Goal: Information Seeking & Learning: Learn about a topic

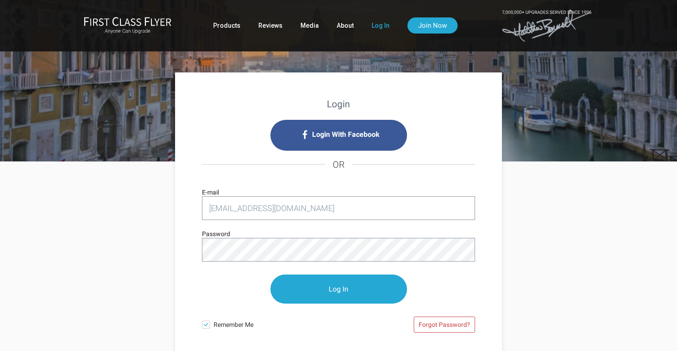
type input "[EMAIL_ADDRESS][DOMAIN_NAME]"
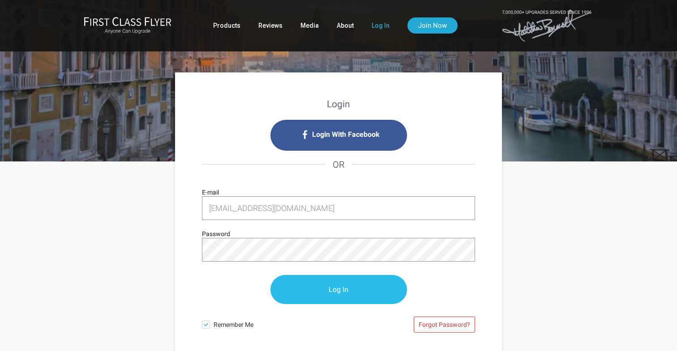
click at [347, 288] on input "Log In" at bounding box center [338, 289] width 137 height 29
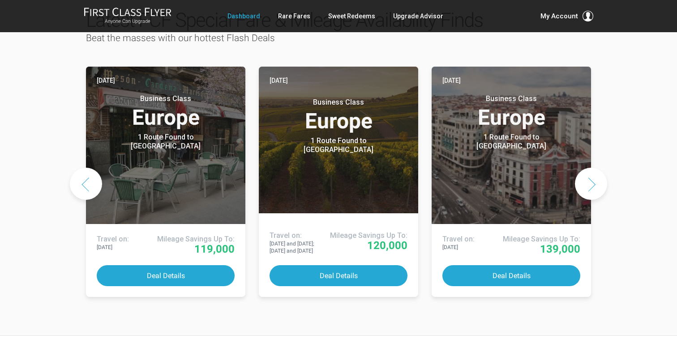
scroll to position [477, 0]
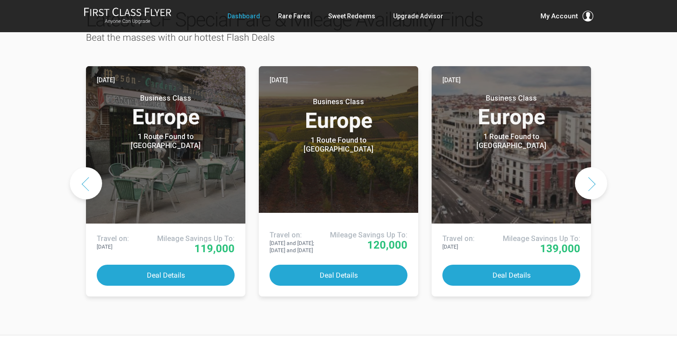
click at [590, 167] on button "Next slide" at bounding box center [591, 183] width 32 height 32
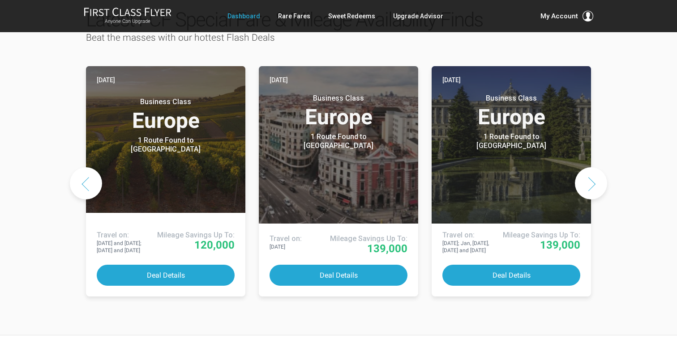
click at [591, 167] on button "Next slide" at bounding box center [591, 183] width 32 height 32
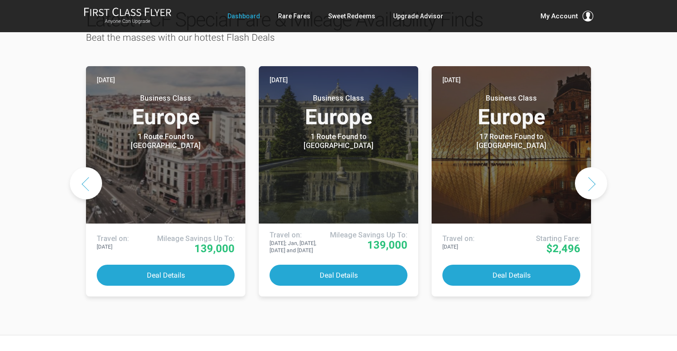
click at [591, 167] on button "Next slide" at bounding box center [591, 183] width 32 height 32
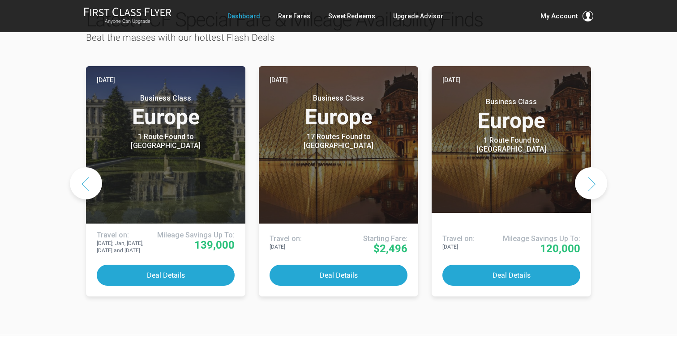
click at [591, 167] on button "Next slide" at bounding box center [591, 183] width 32 height 32
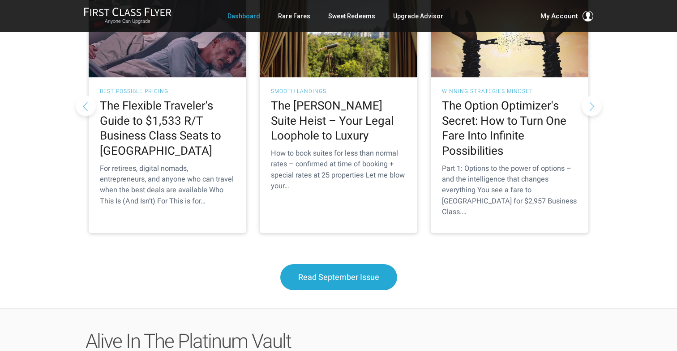
scroll to position [903, 0]
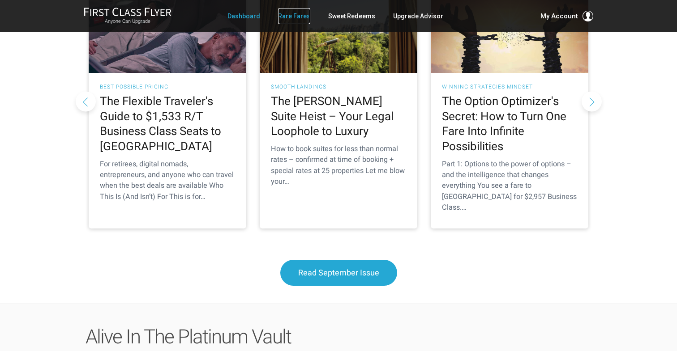
click at [294, 17] on link "Rare Fares" at bounding box center [294, 16] width 32 height 16
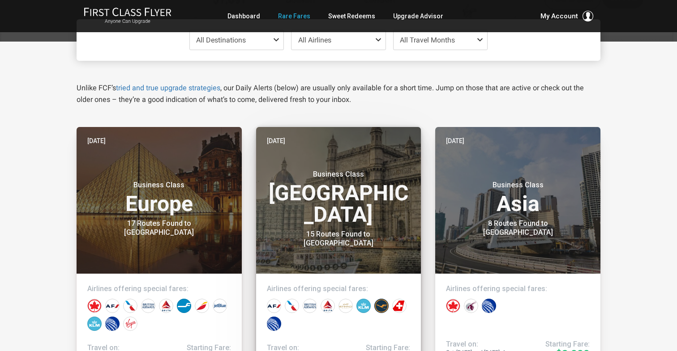
scroll to position [107, 0]
click at [349, 209] on h3 "Business Class India" at bounding box center [339, 198] width 144 height 56
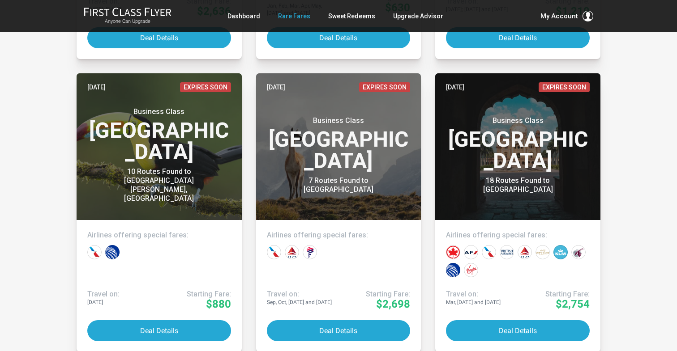
scroll to position [2218, 0]
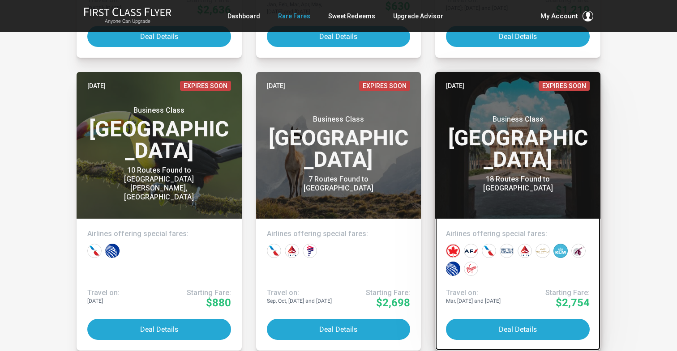
click at [515, 159] on h3 "Business Class India" at bounding box center [518, 143] width 144 height 56
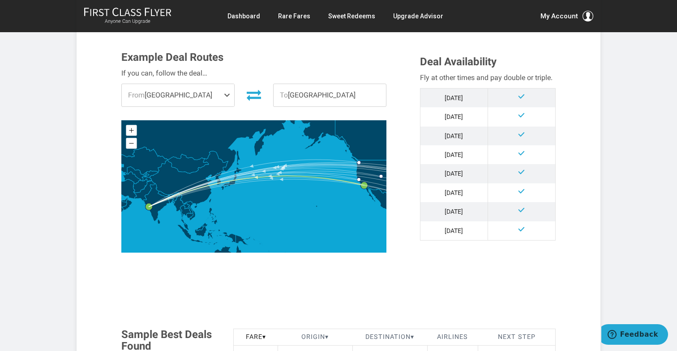
scroll to position [245, 0]
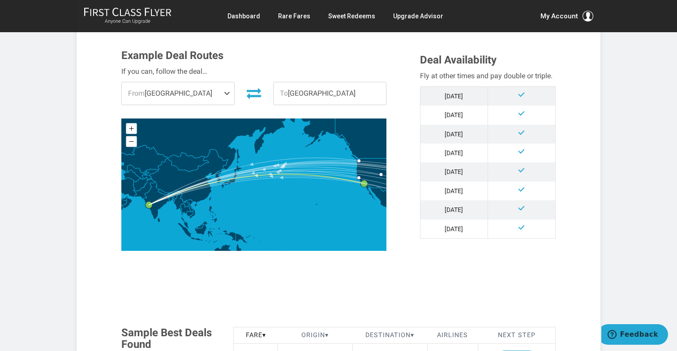
click at [229, 94] on span at bounding box center [228, 93] width 11 height 22
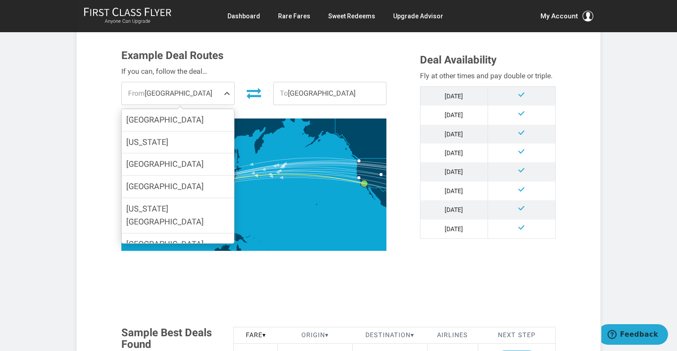
click at [229, 94] on span at bounding box center [228, 93] width 11 height 22
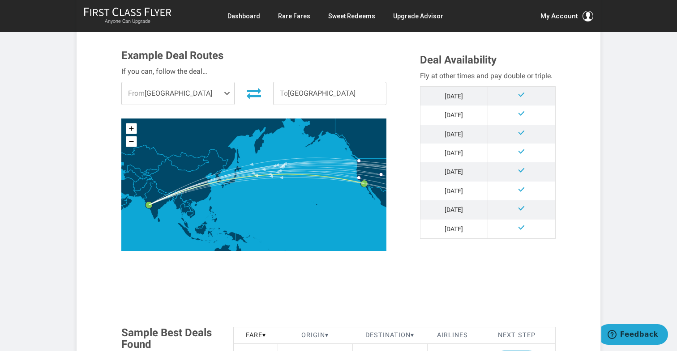
click at [229, 94] on span at bounding box center [228, 93] width 11 height 22
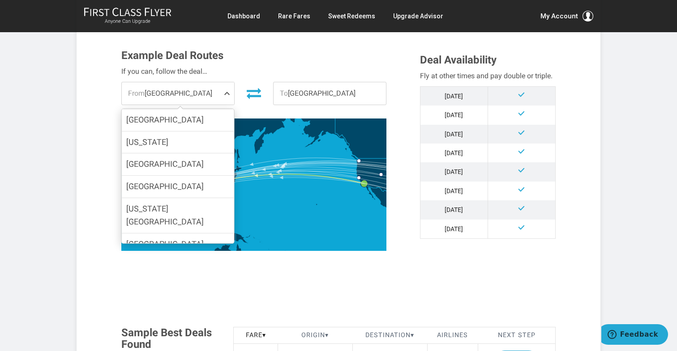
click at [398, 79] on div "Example Deal Routes If you can, follow the deal… From Los Angeles Atlanta New Y…" at bounding box center [264, 153] width 299 height 206
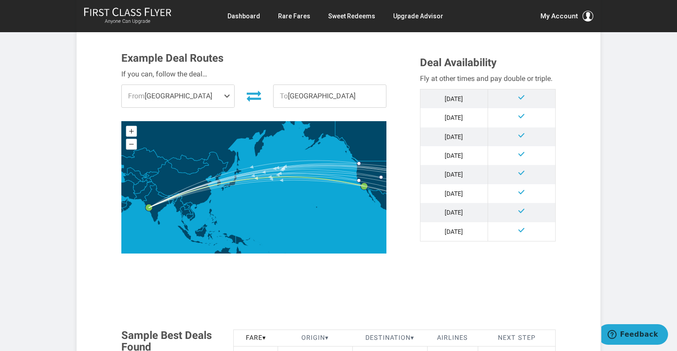
scroll to position [0, 0]
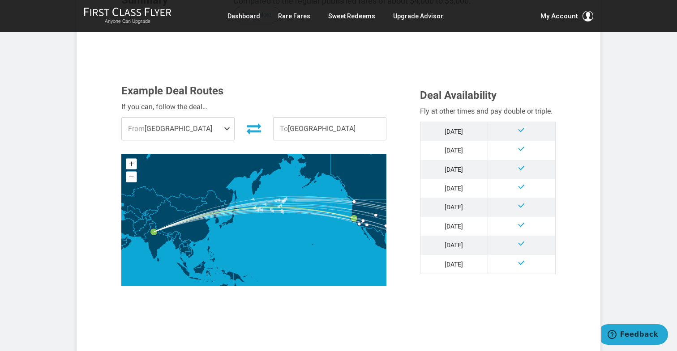
scroll to position [167, 0]
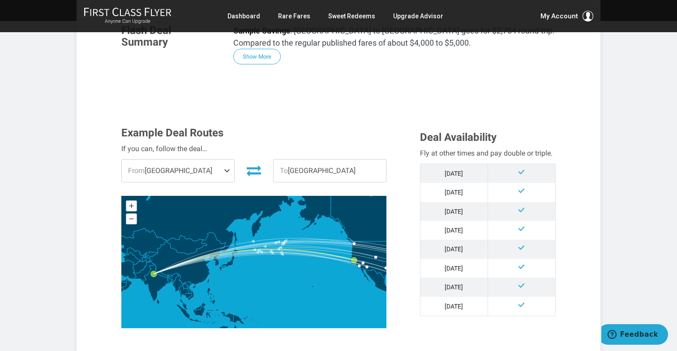
click at [225, 172] on span at bounding box center [228, 171] width 11 height 22
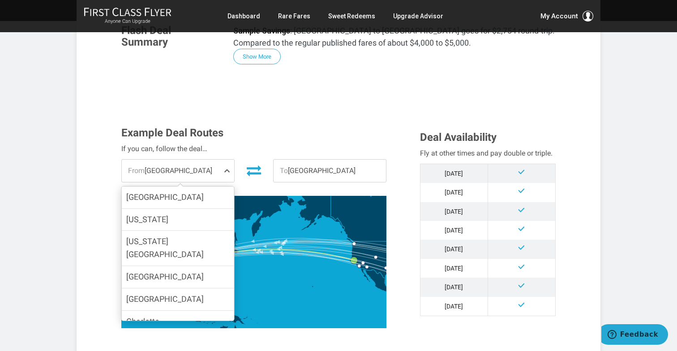
click at [225, 172] on span at bounding box center [228, 171] width 11 height 22
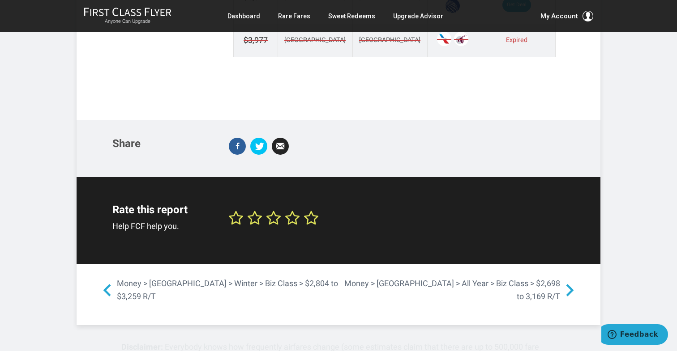
scroll to position [1354, 0]
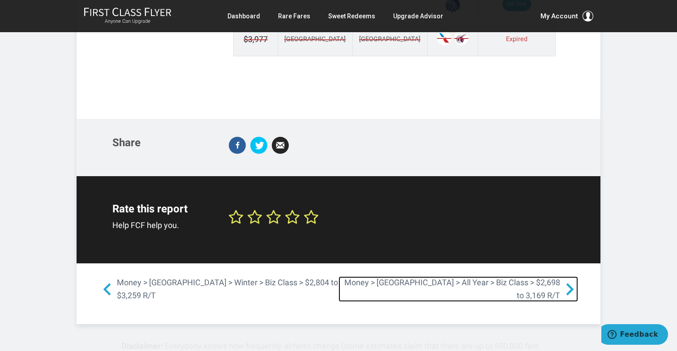
click at [571, 282] on span at bounding box center [570, 290] width 16 height 16
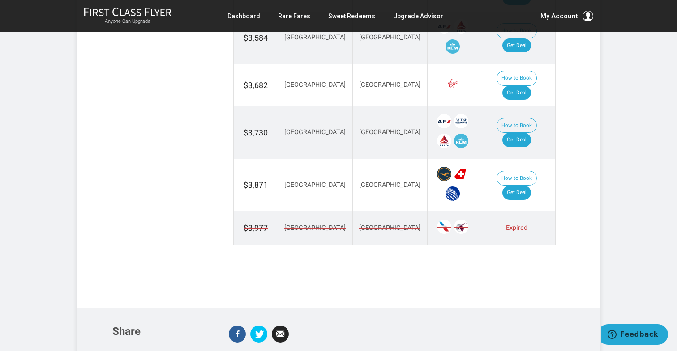
scroll to position [1887, 0]
